Goal: Navigation & Orientation: Go to known website

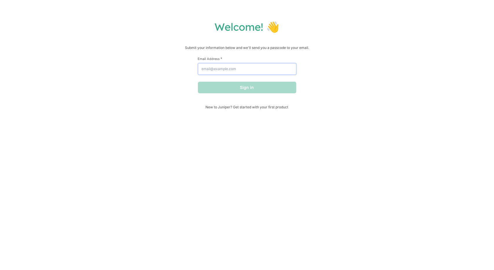
click at [211, 71] on input "Email Address *" at bounding box center [247, 69] width 98 height 12
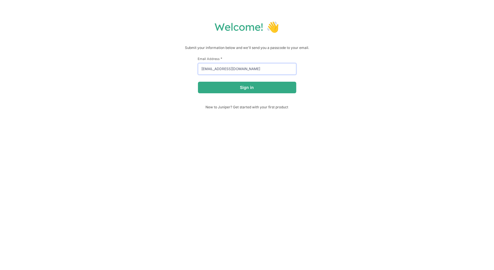
type input "[EMAIL_ADDRESS][DOMAIN_NAME]"
click at [198, 82] on button "Sign in" at bounding box center [247, 88] width 98 height 12
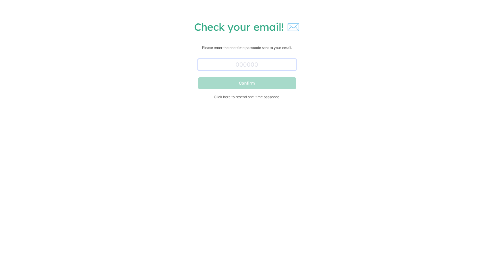
click at [292, 69] on input "text" at bounding box center [247, 65] width 98 height 12
paste input "070260"
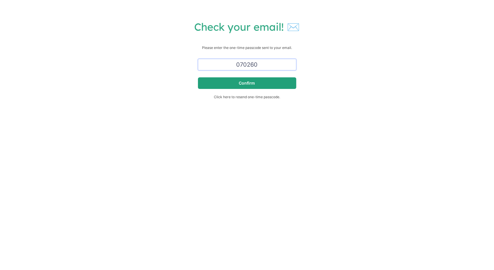
type input "070260"
click at [260, 79] on button "Confirm" at bounding box center [247, 83] width 98 height 12
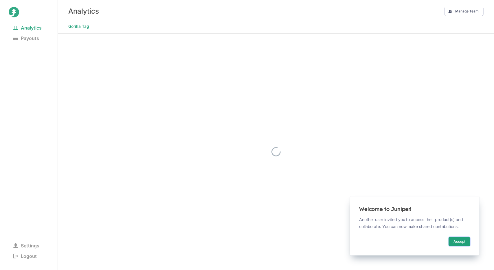
click at [464, 239] on button "Accept" at bounding box center [459, 241] width 22 height 9
